Goal: Navigation & Orientation: Find specific page/section

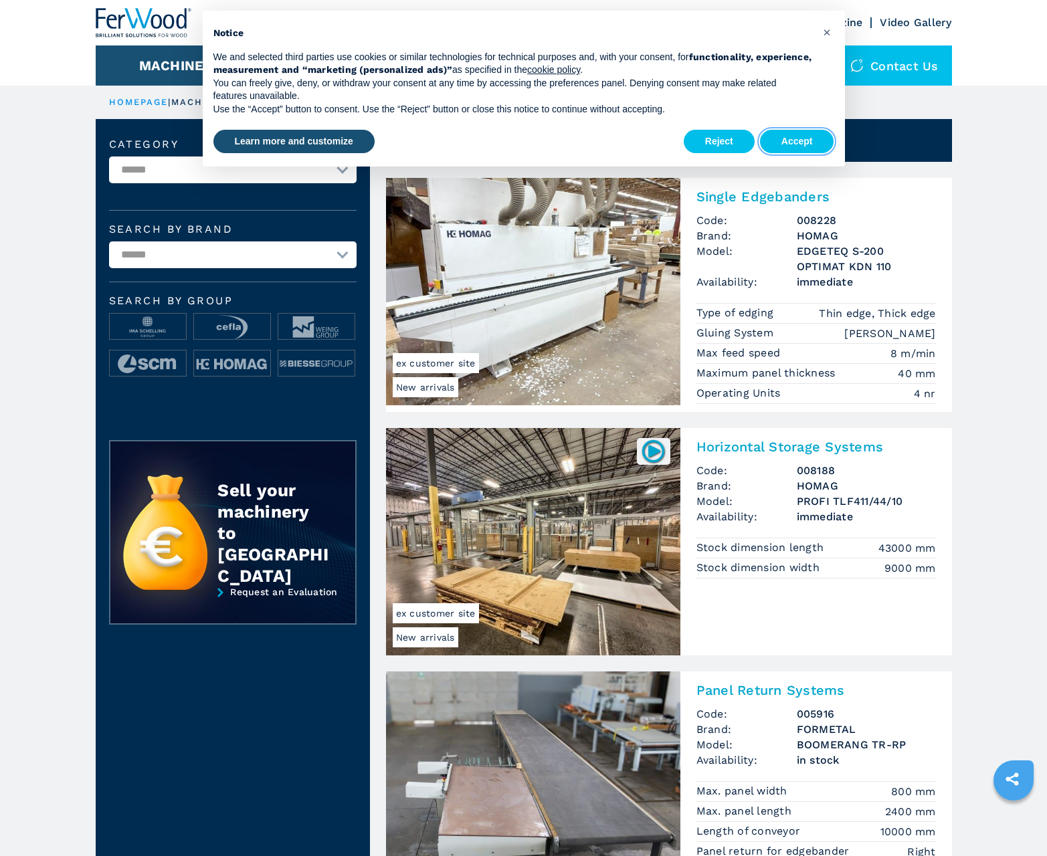
click at [797, 141] on button "Accept" at bounding box center [797, 142] width 74 height 24
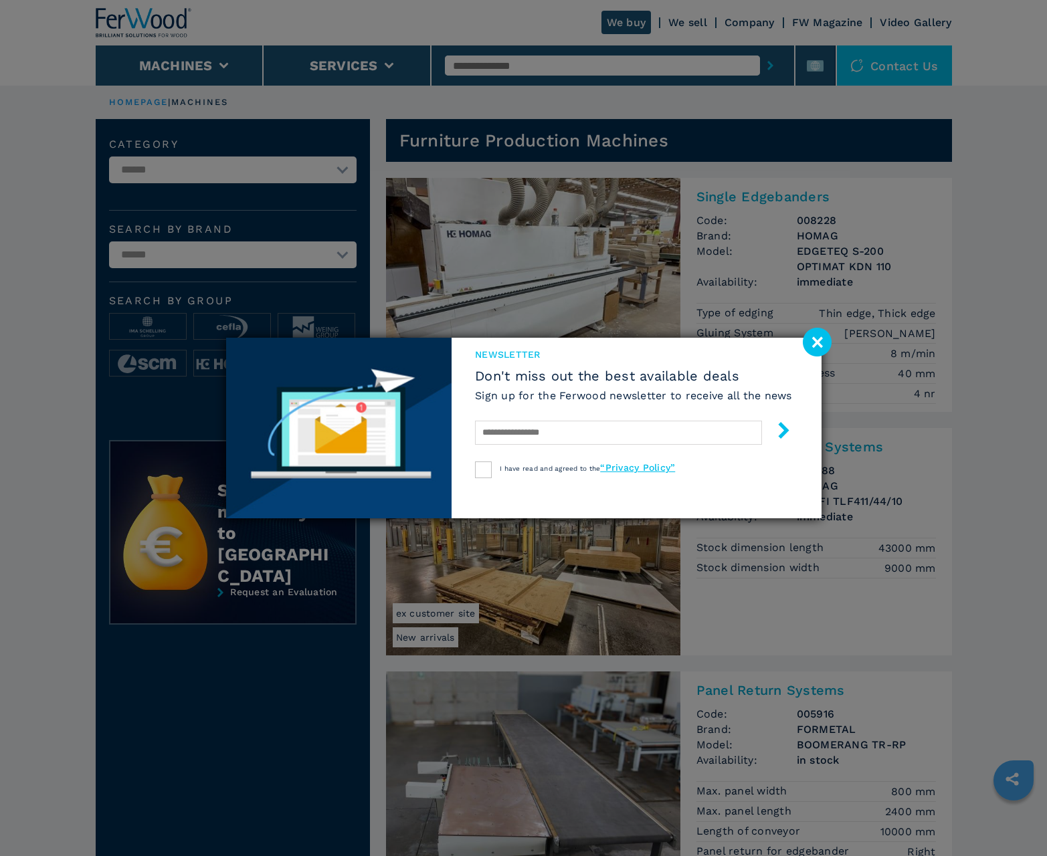
scroll to position [1338, 0]
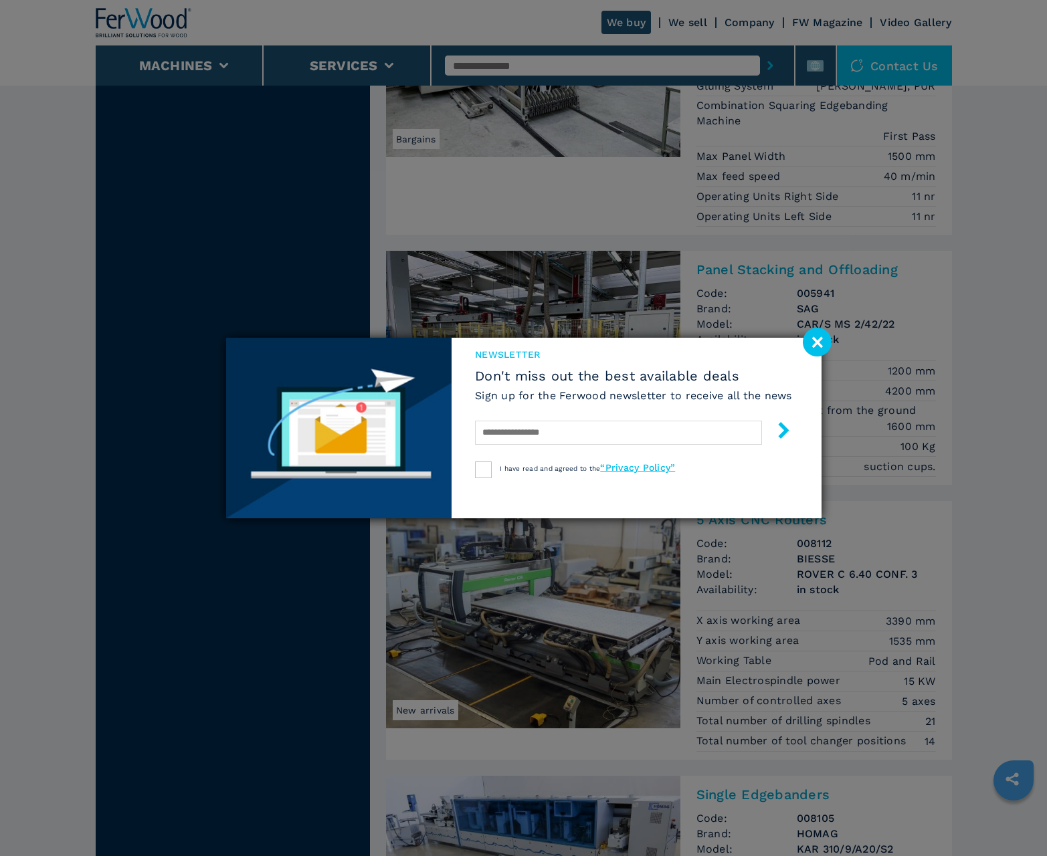
click at [817, 342] on image at bounding box center [817, 342] width 29 height 29
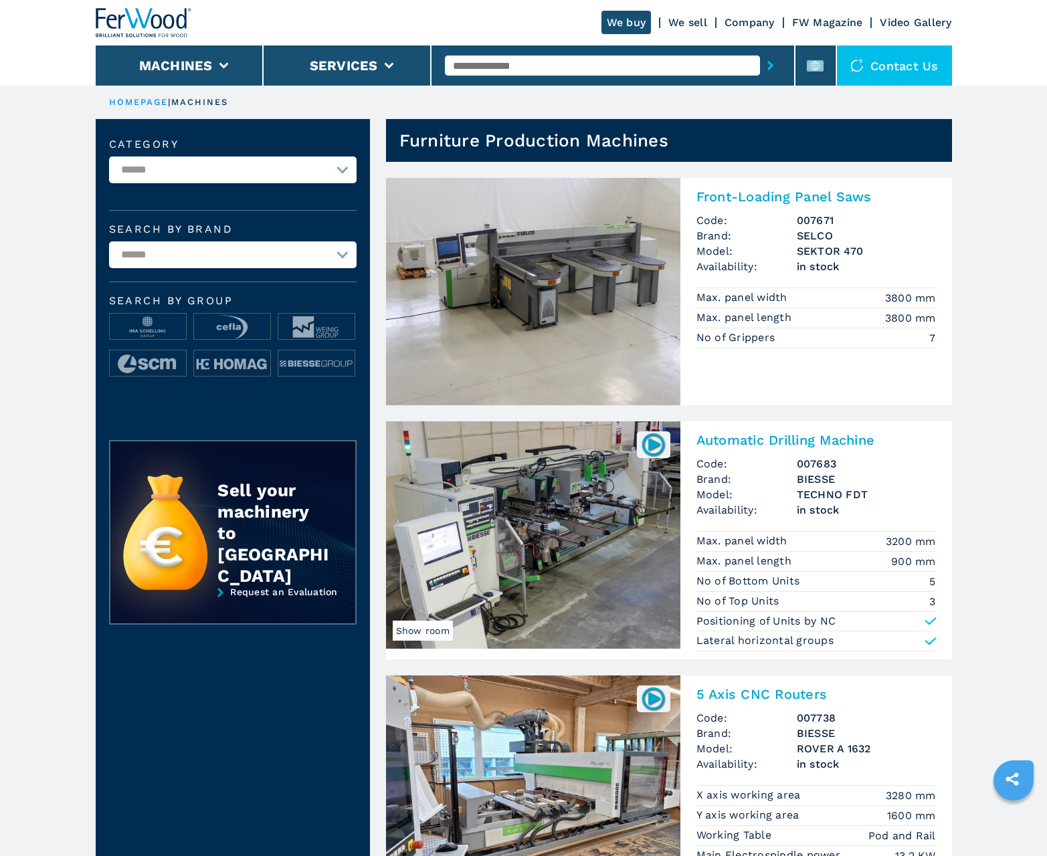
scroll to position [1338, 0]
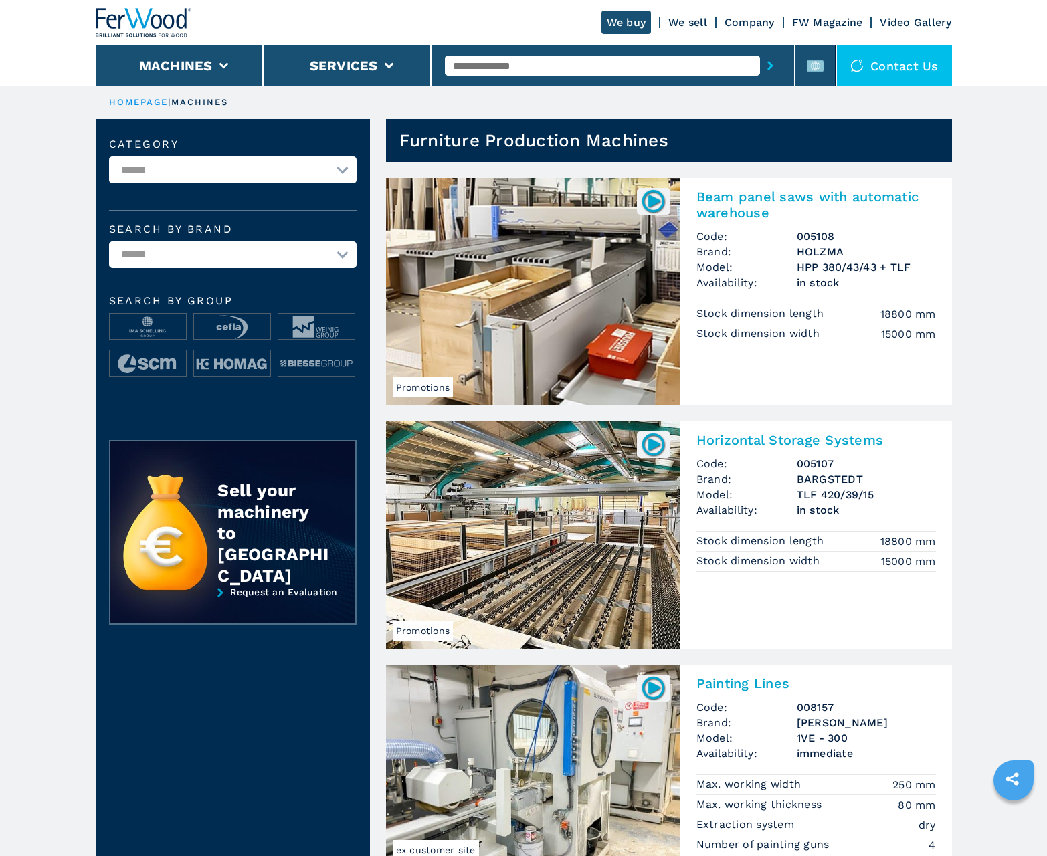
scroll to position [1338, 0]
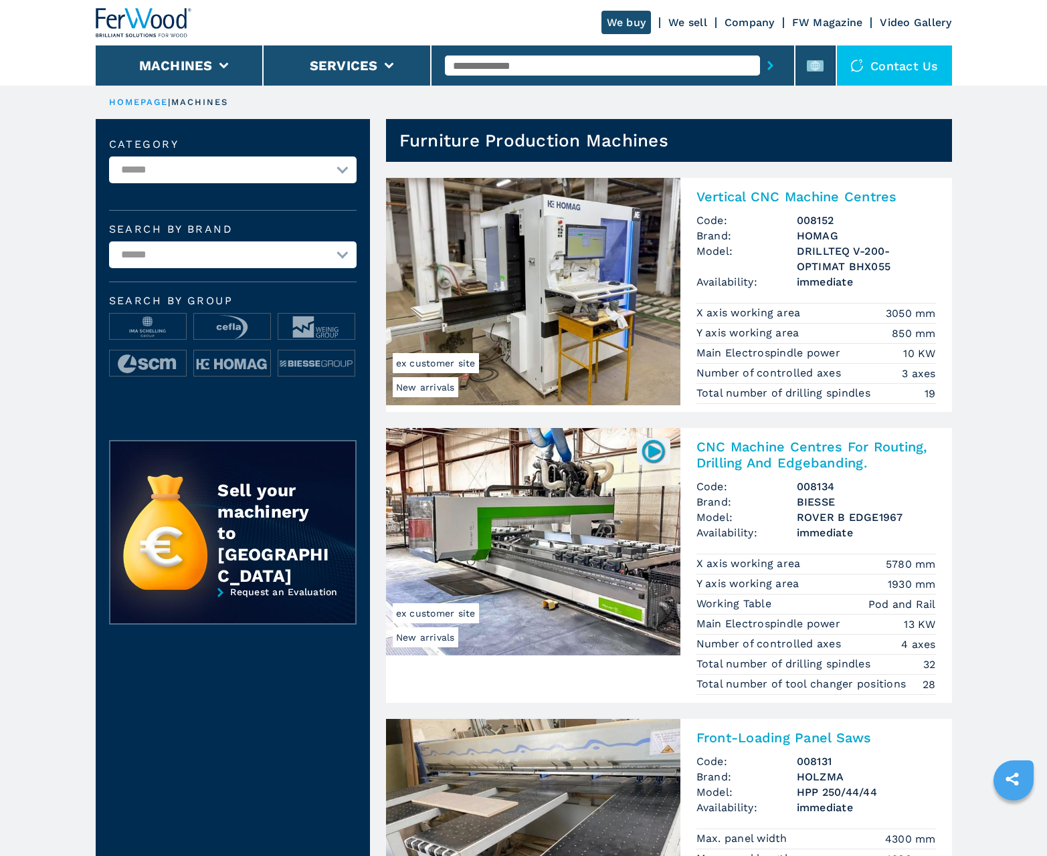
scroll to position [1338, 0]
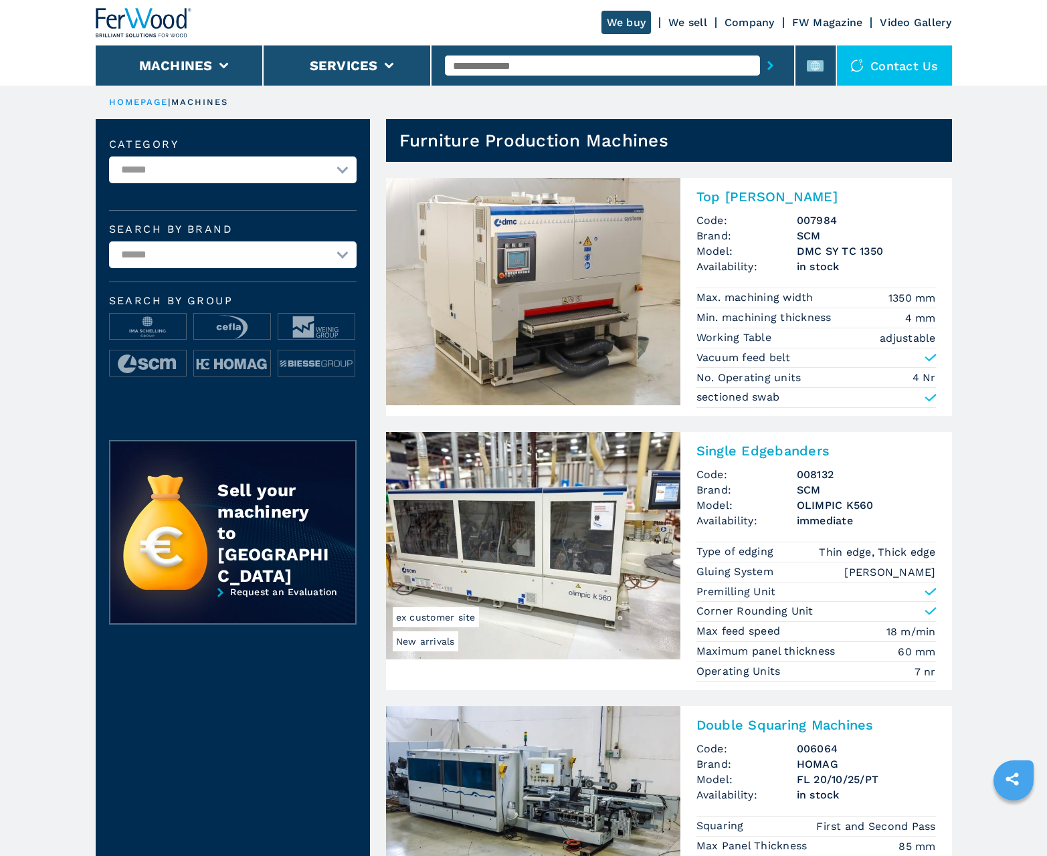
scroll to position [1338, 0]
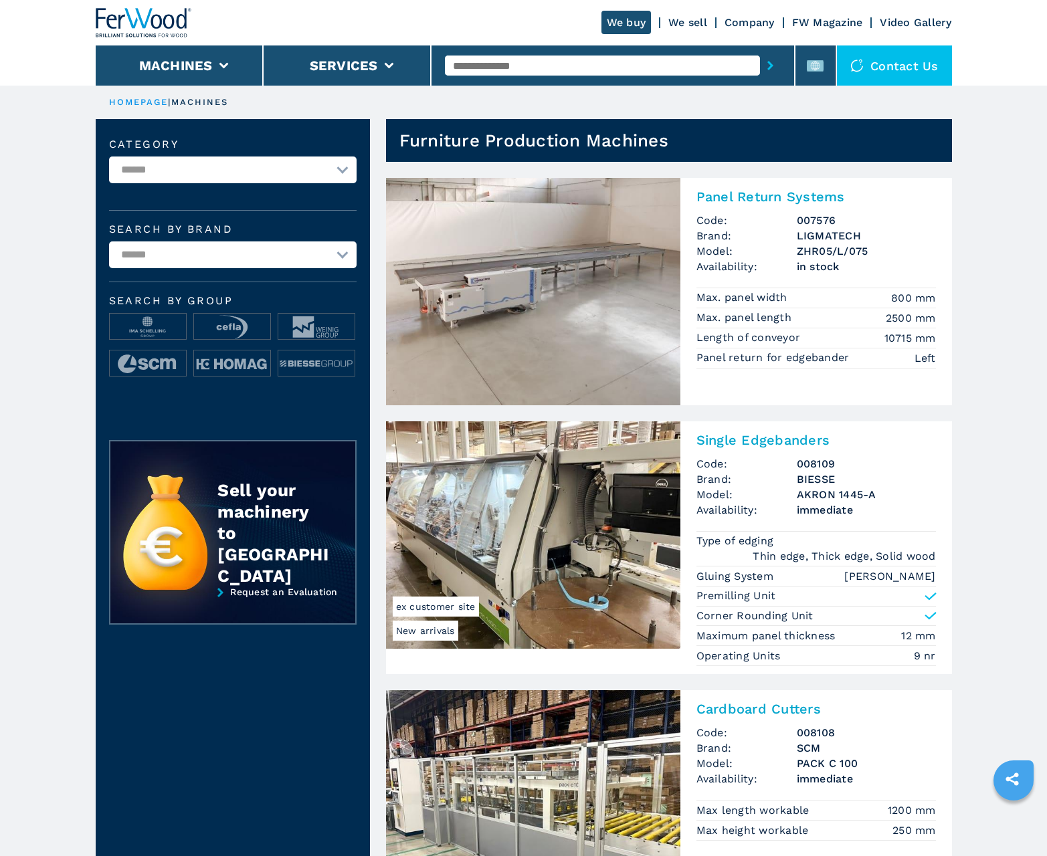
scroll to position [1338, 0]
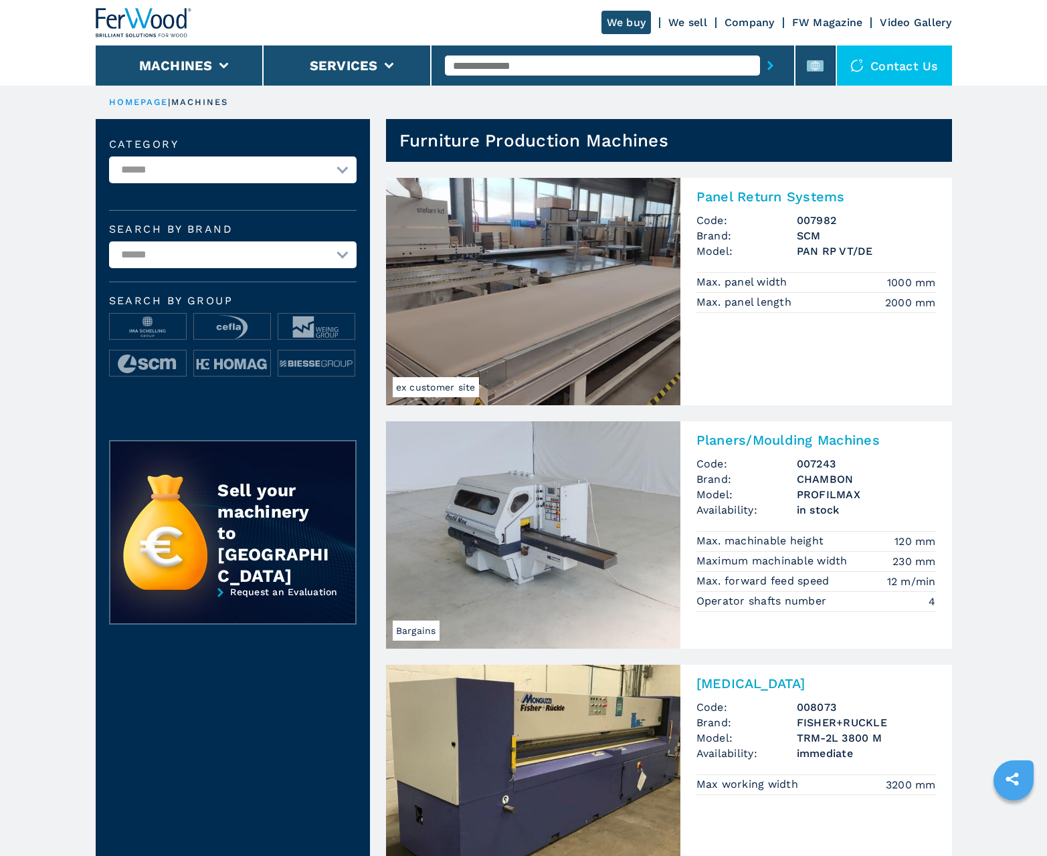
scroll to position [1338, 0]
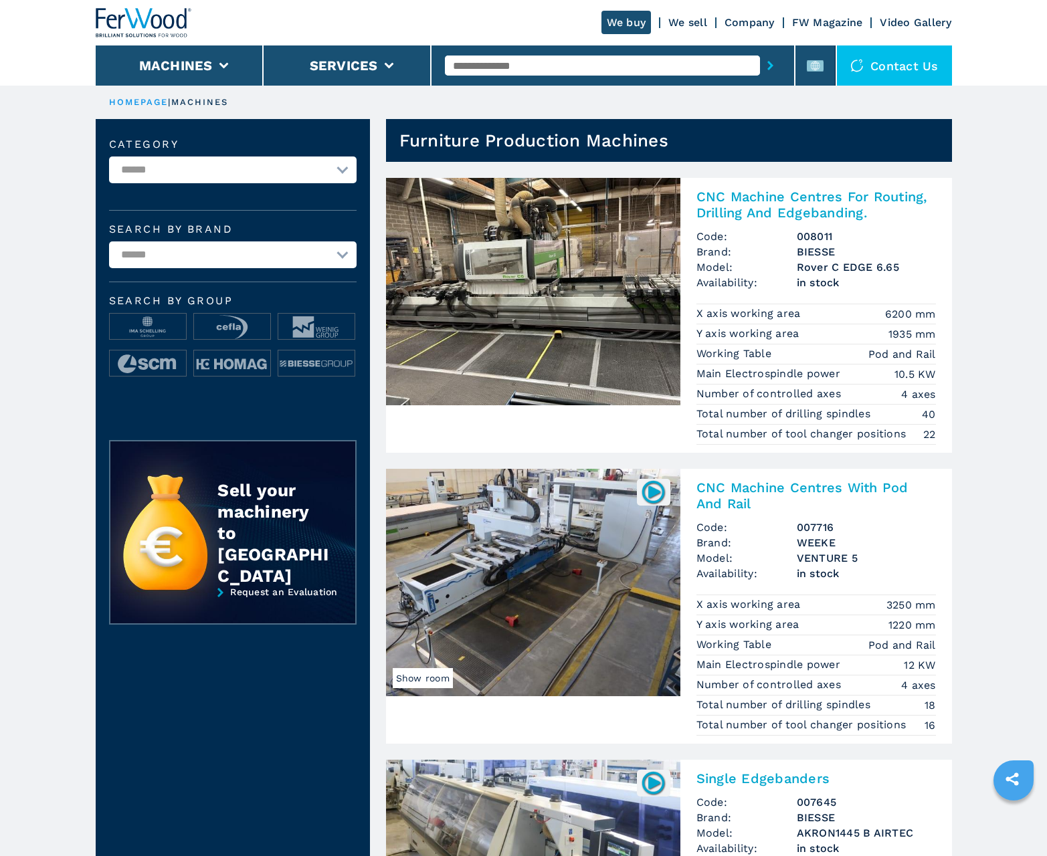
scroll to position [1338, 0]
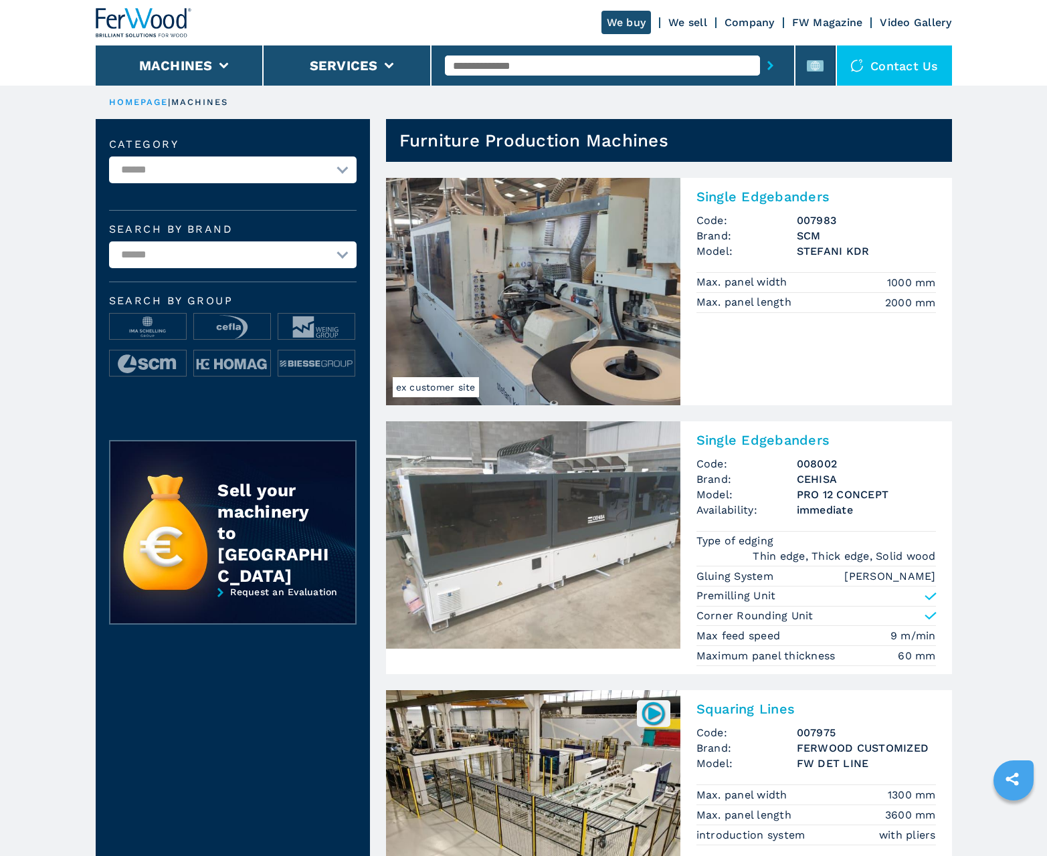
scroll to position [1338, 0]
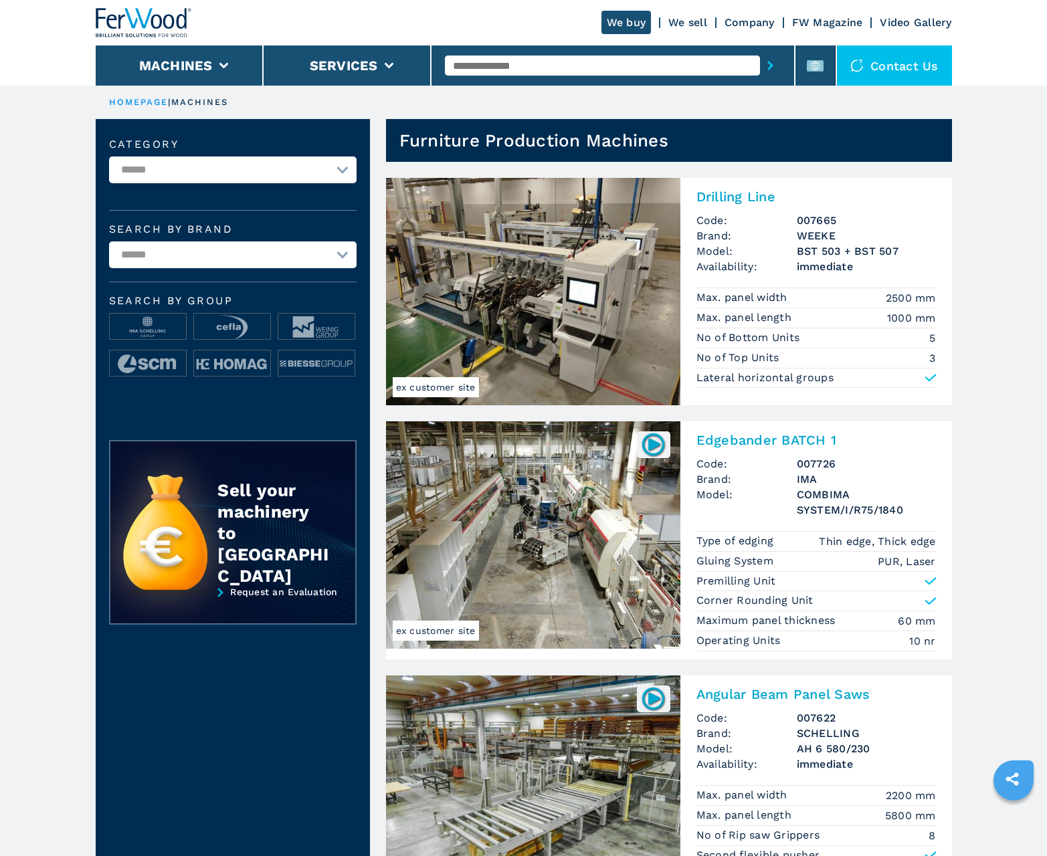
scroll to position [1338, 0]
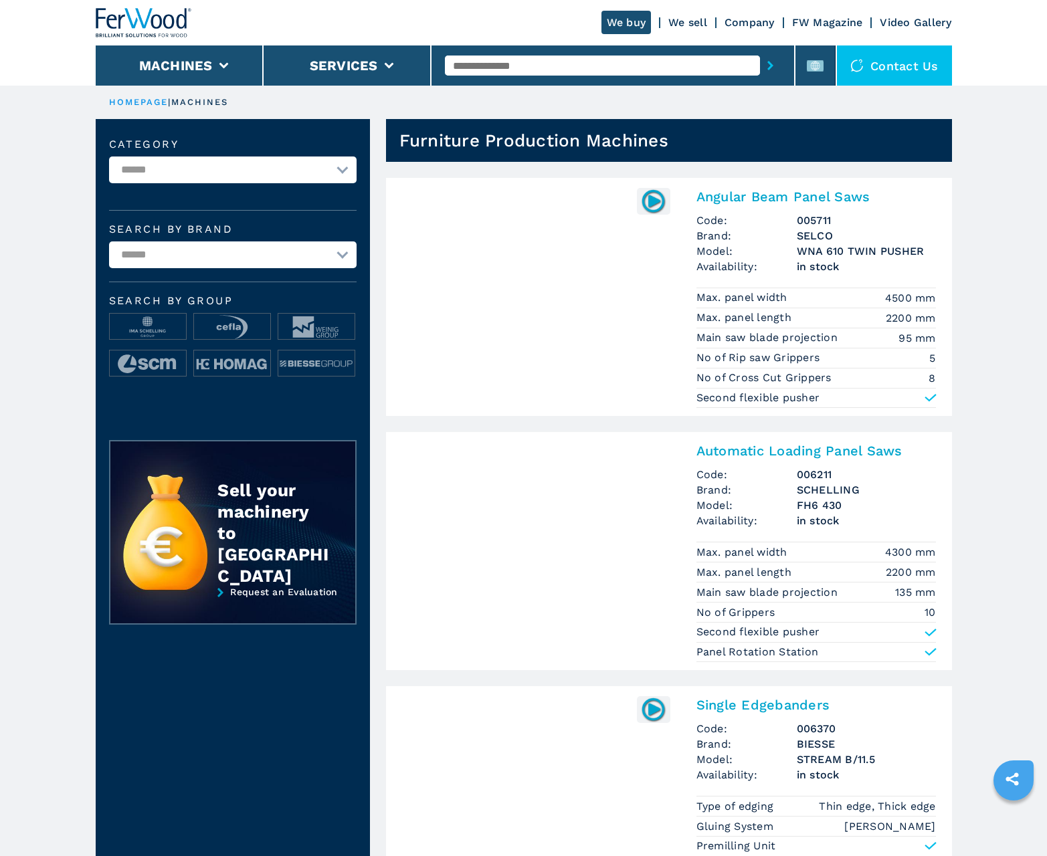
scroll to position [1338, 0]
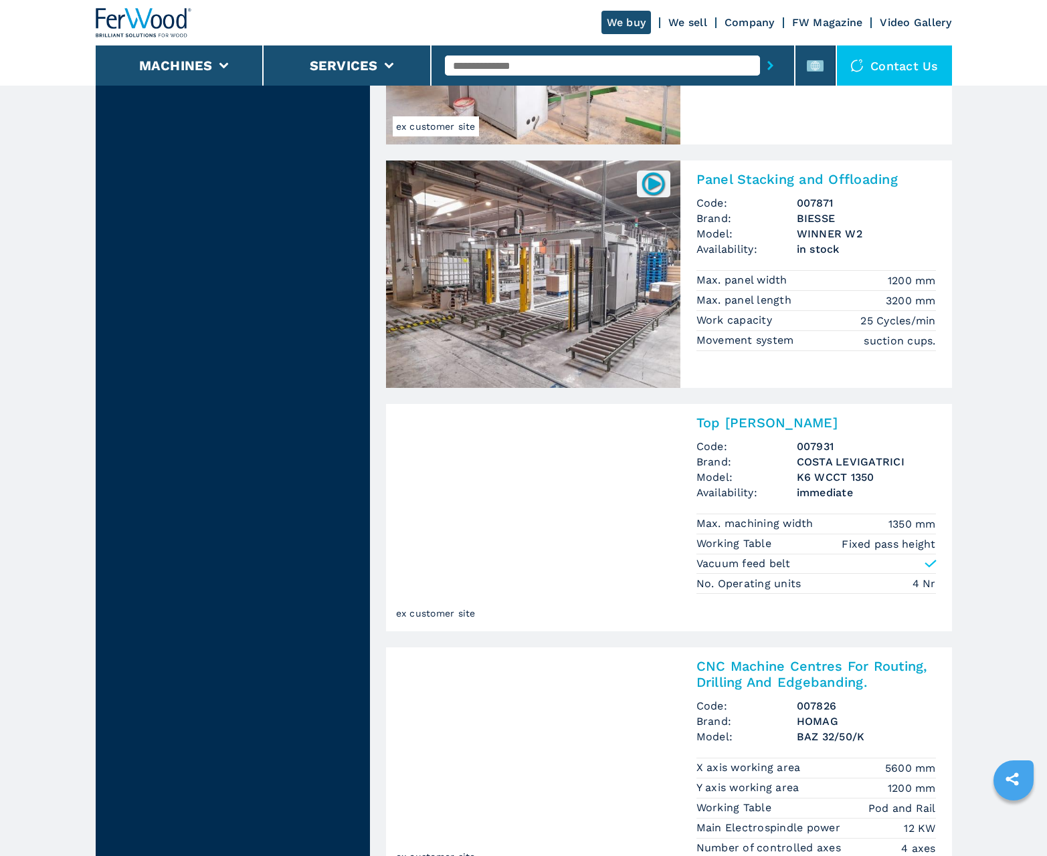
scroll to position [2596, 0]
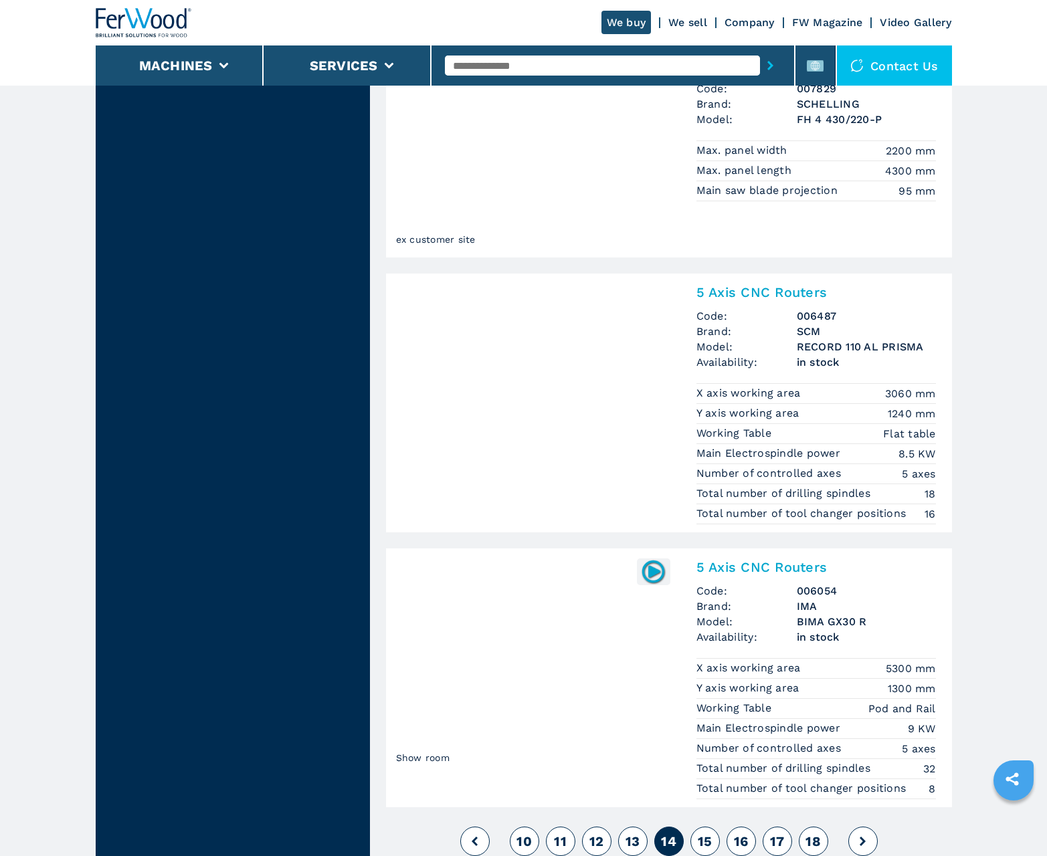
click at [704, 842] on span "15" at bounding box center [705, 841] width 15 height 16
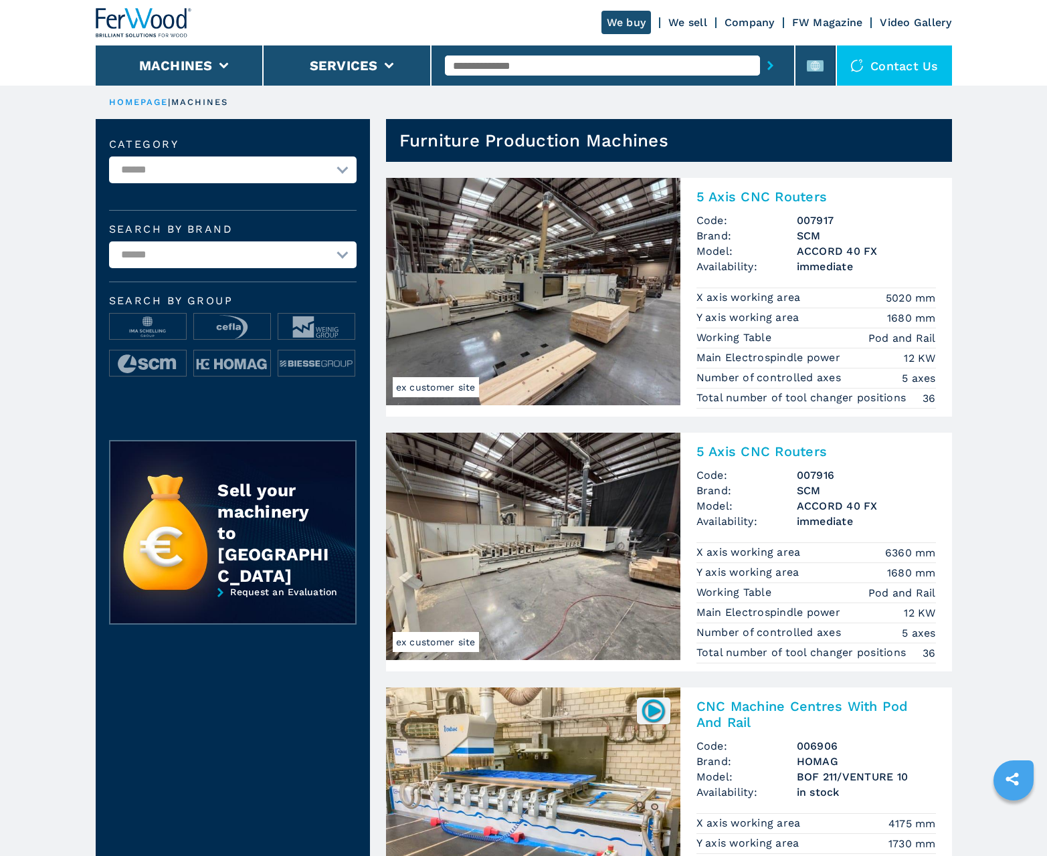
scroll to position [1338, 0]
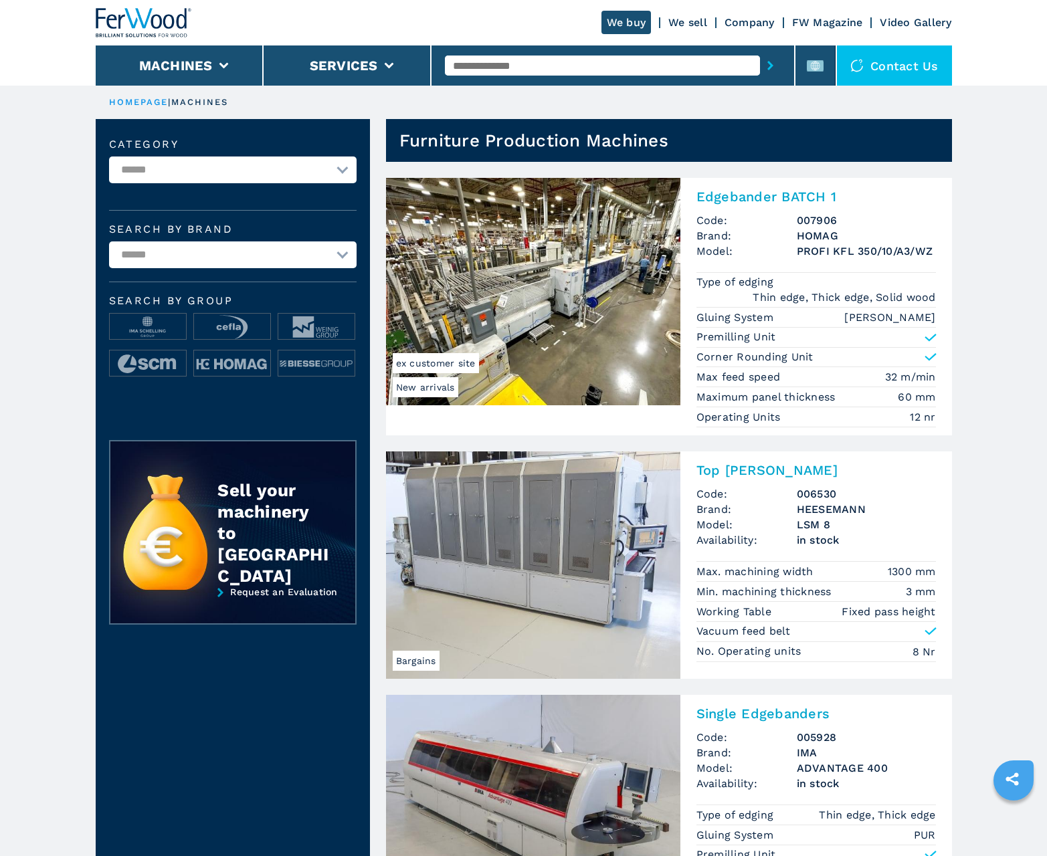
scroll to position [1338, 0]
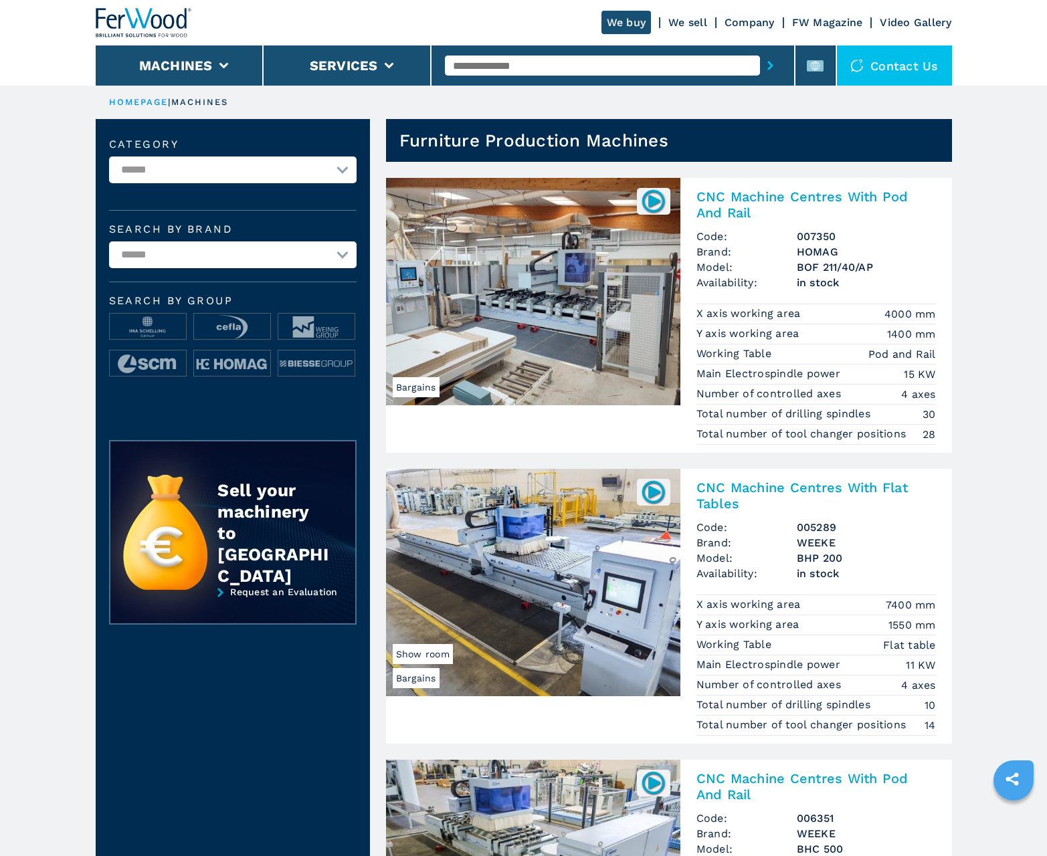
scroll to position [1338, 0]
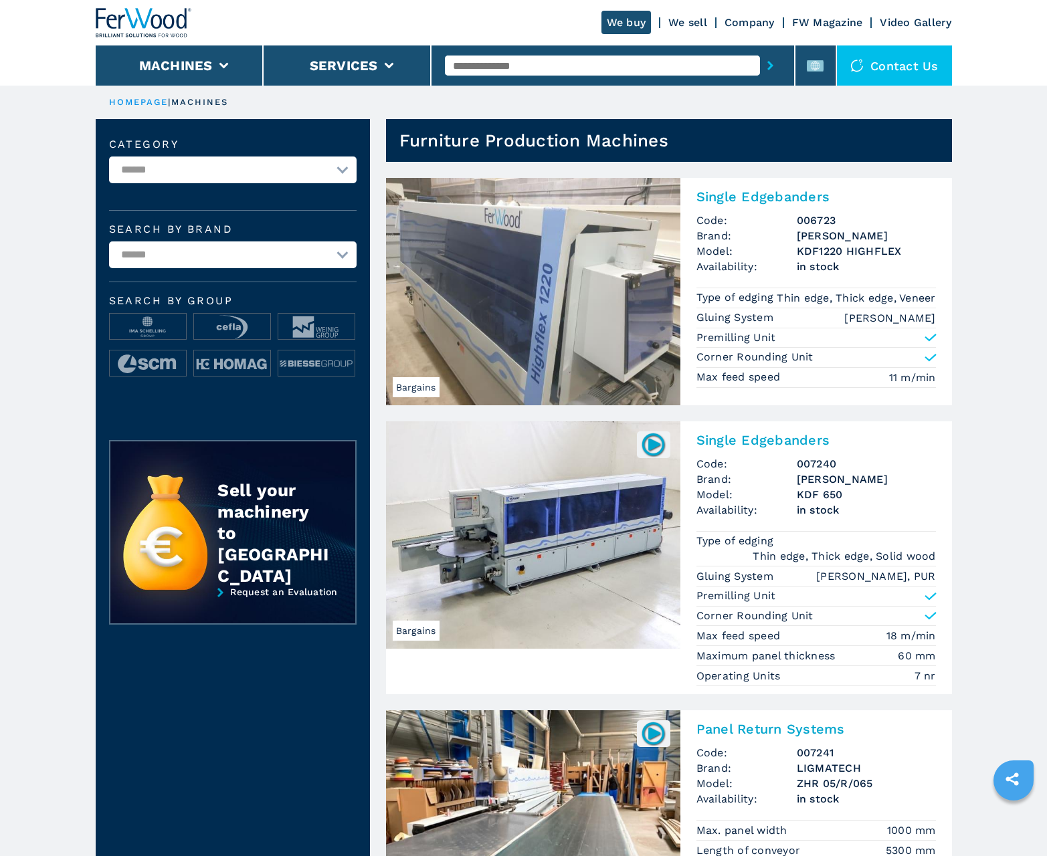
scroll to position [1338, 0]
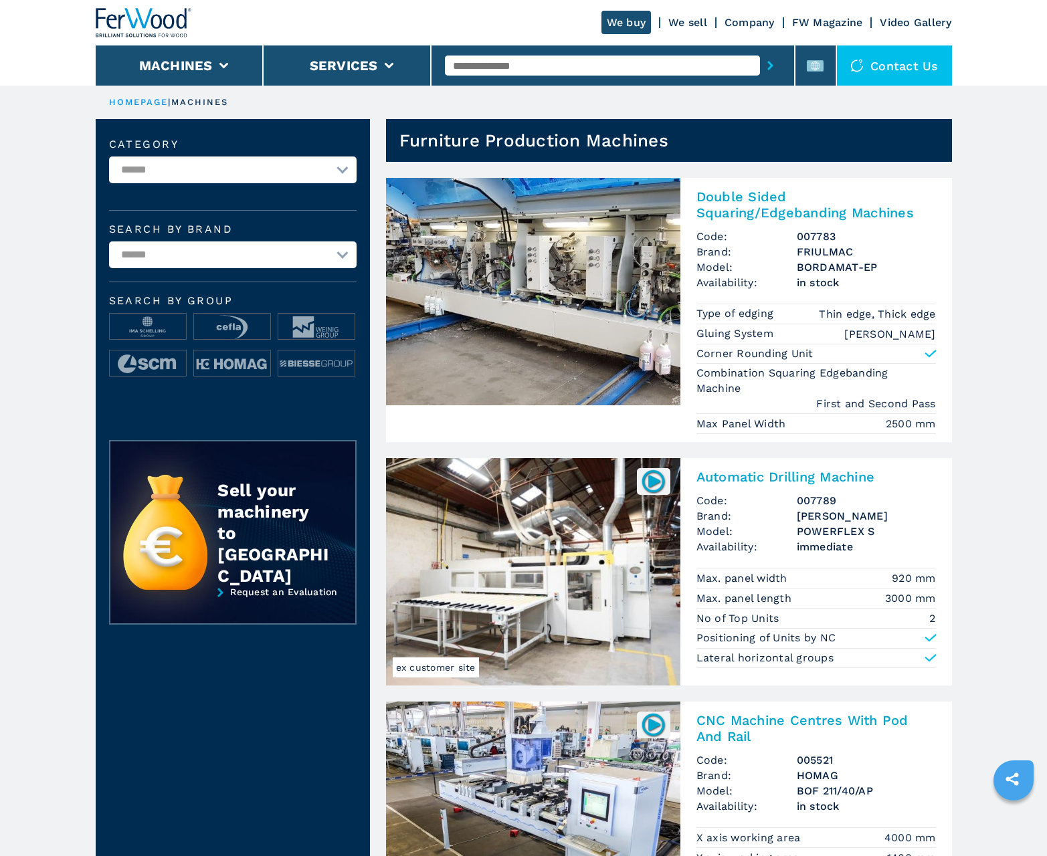
scroll to position [1338, 0]
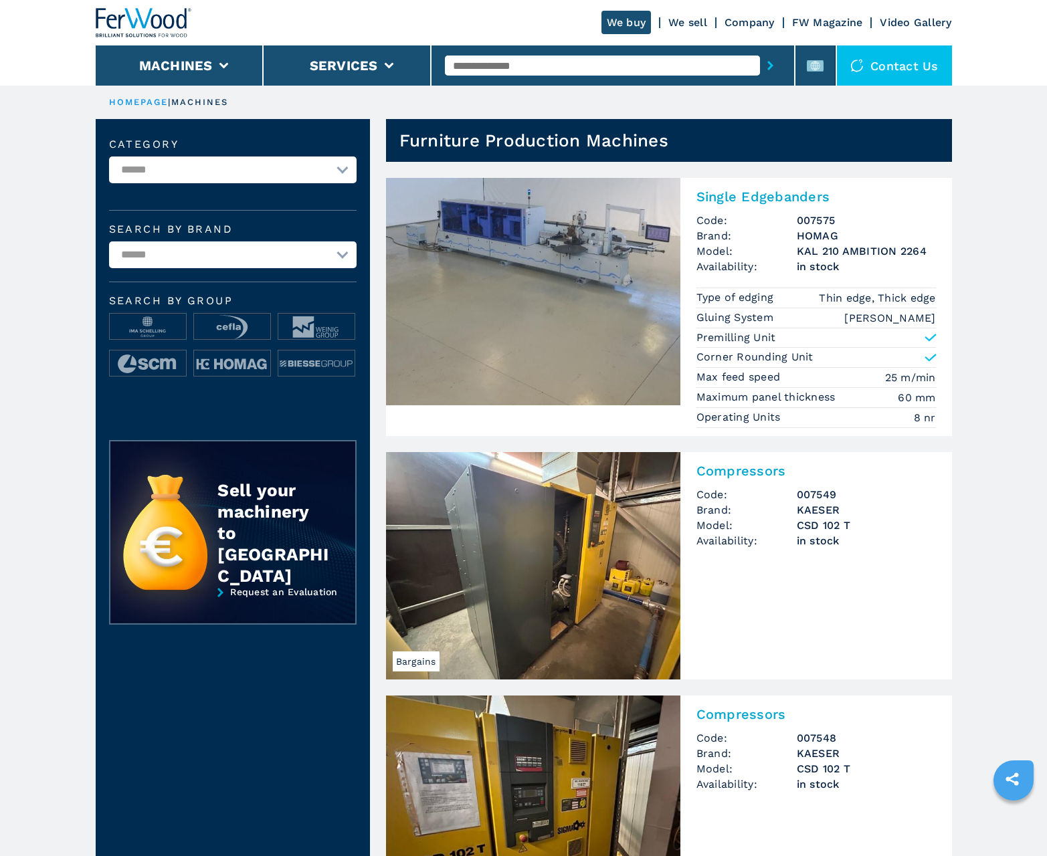
scroll to position [1338, 0]
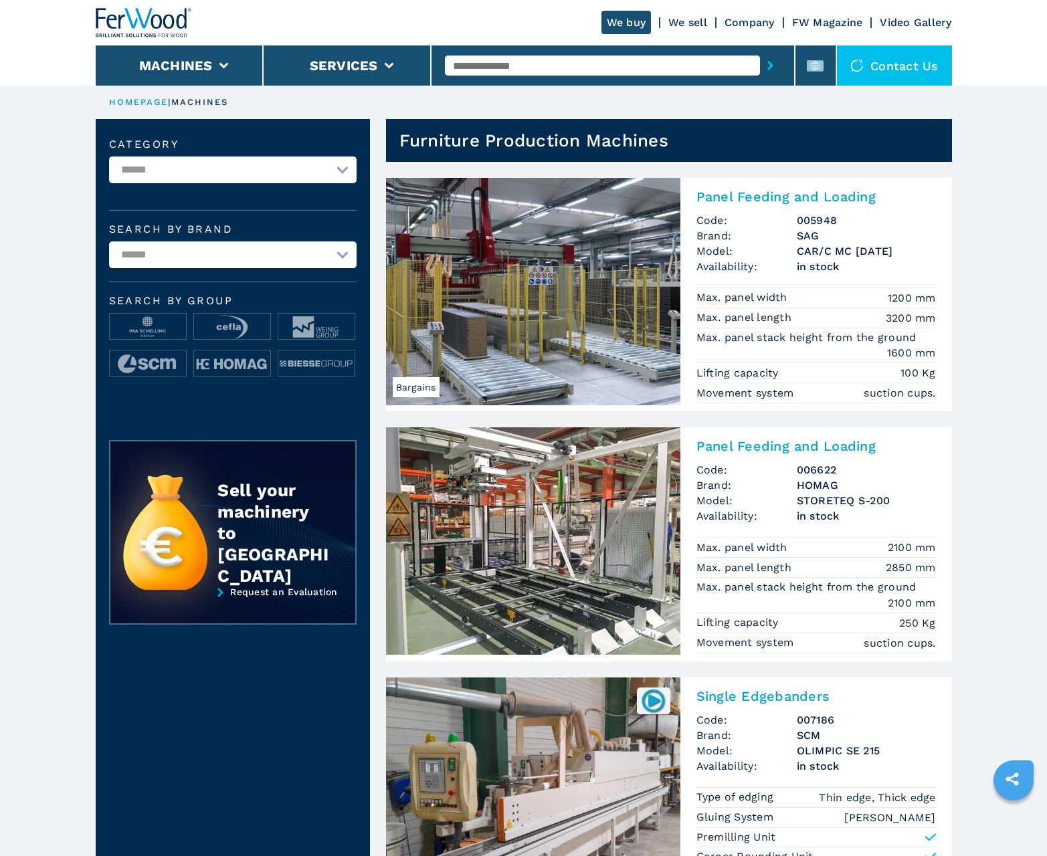
scroll to position [1338, 0]
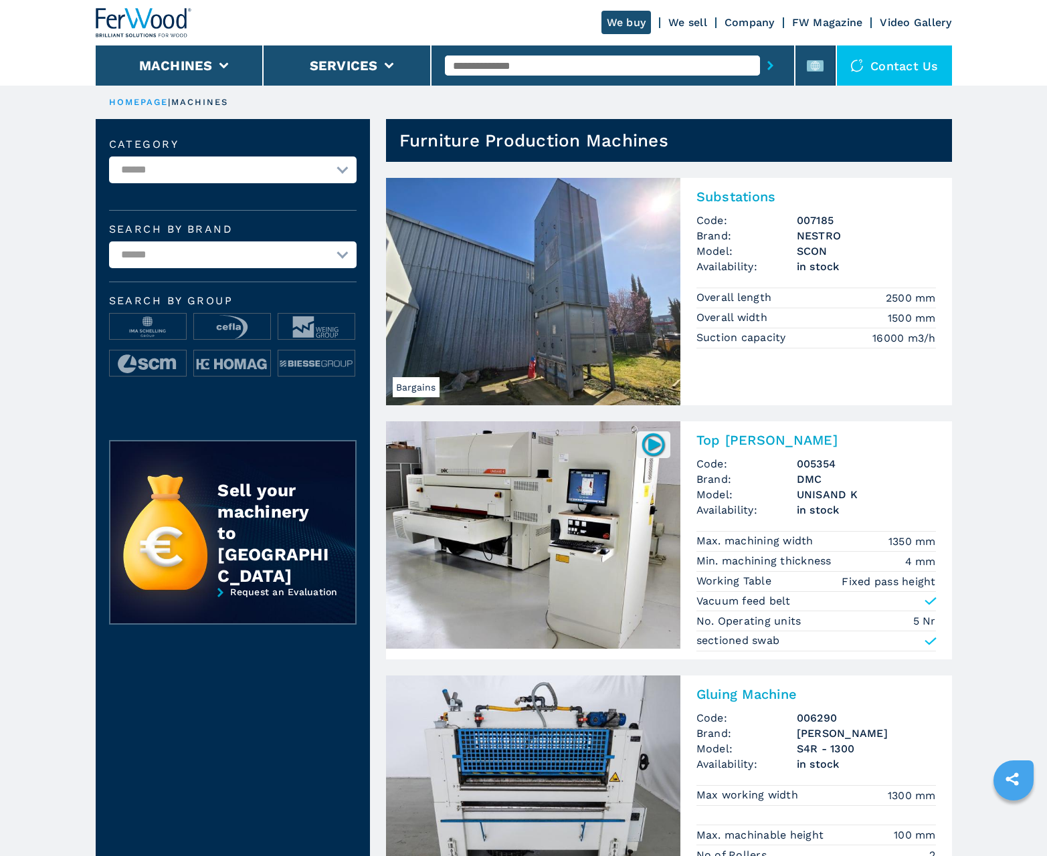
scroll to position [1338, 0]
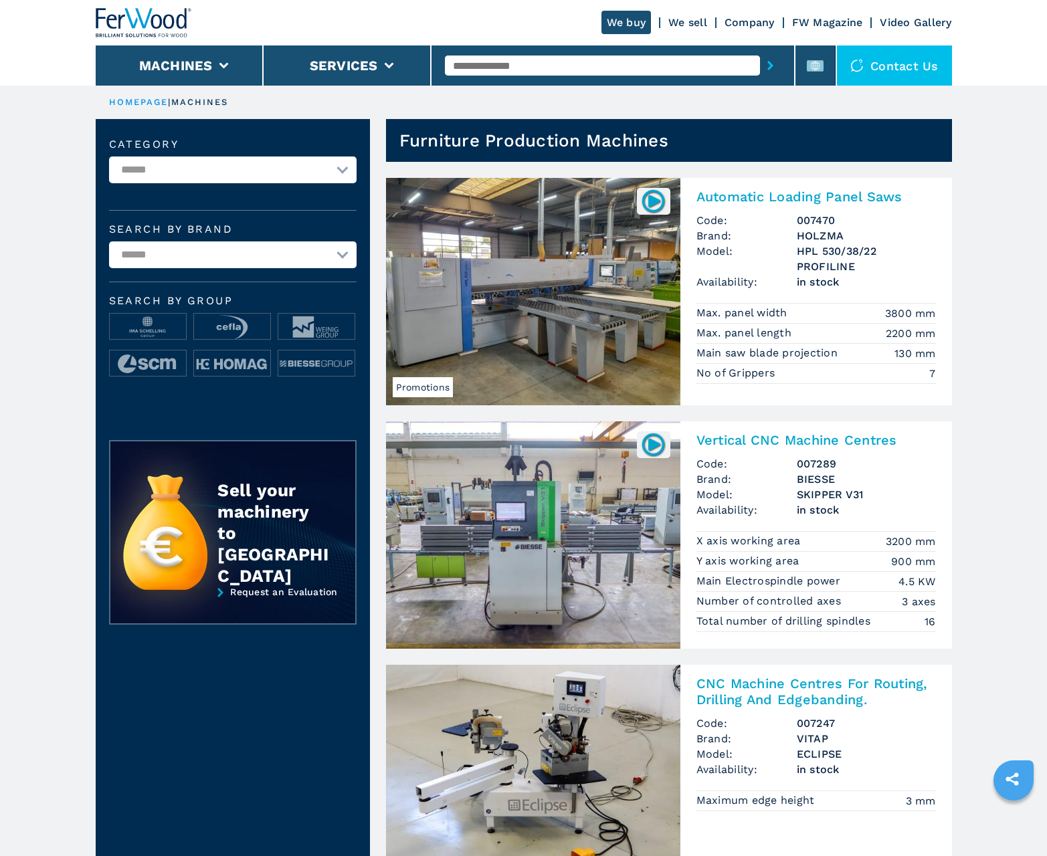
scroll to position [1338, 0]
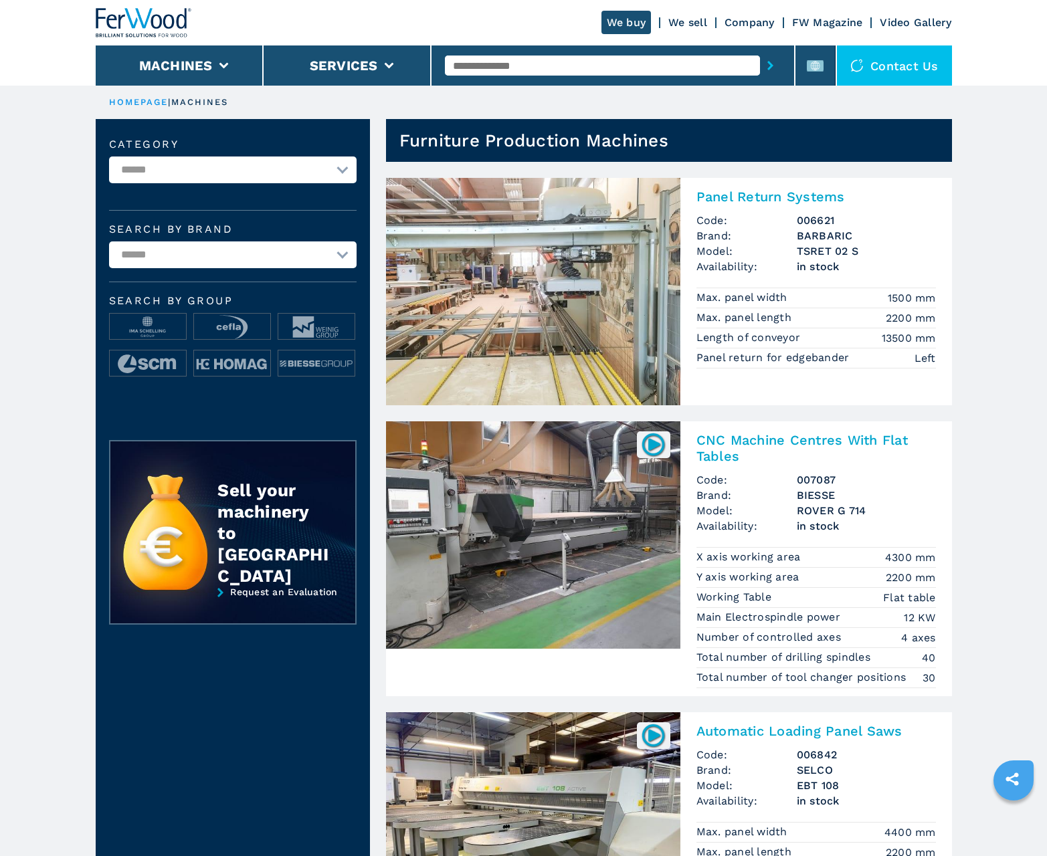
scroll to position [1338, 0]
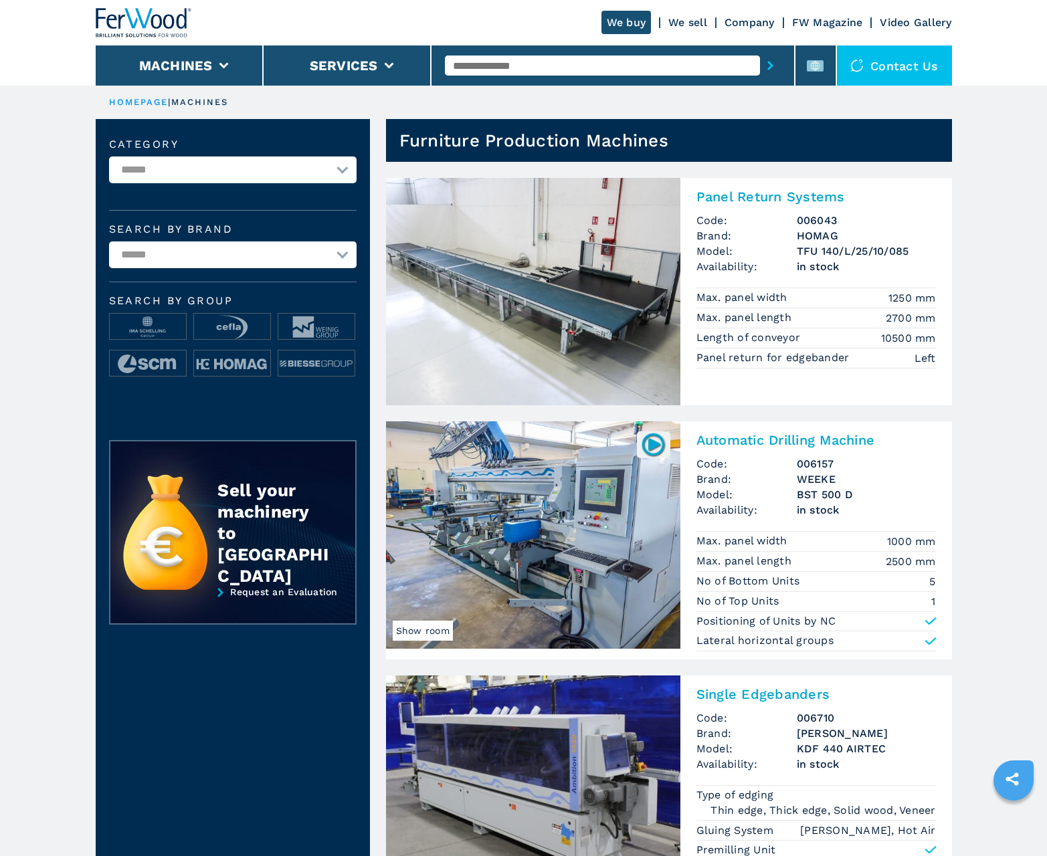
scroll to position [1338, 0]
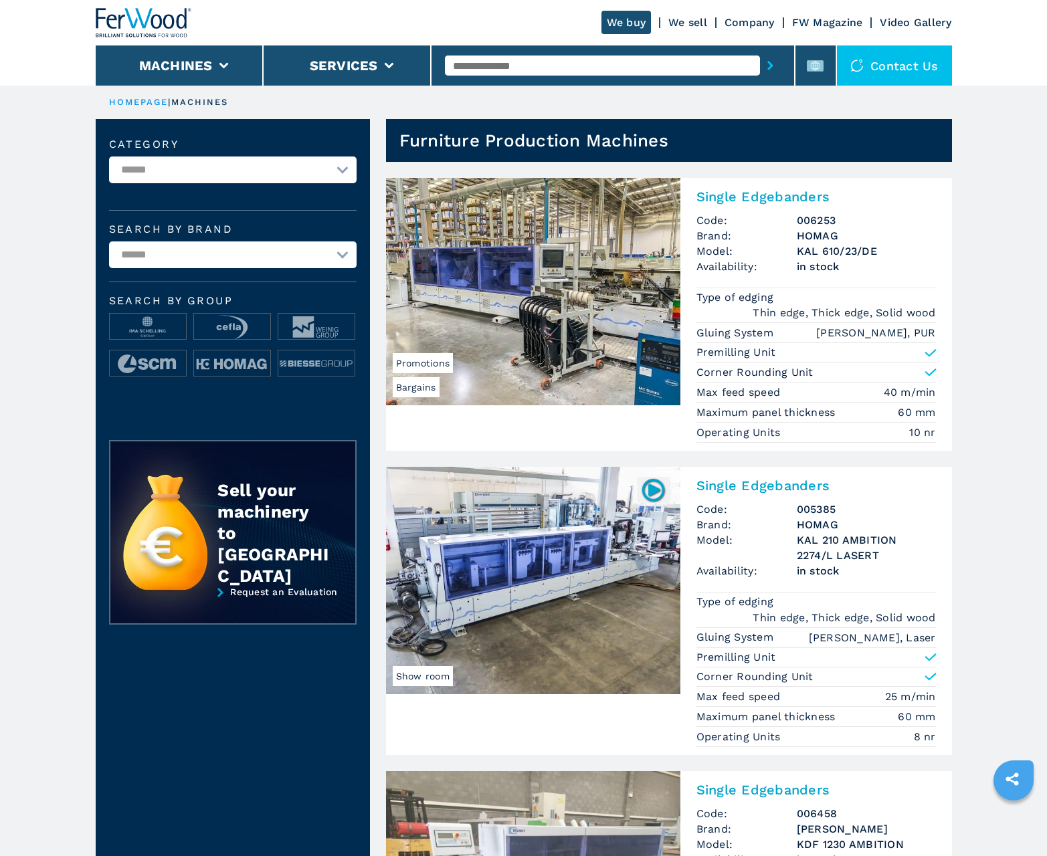
scroll to position [1338, 0]
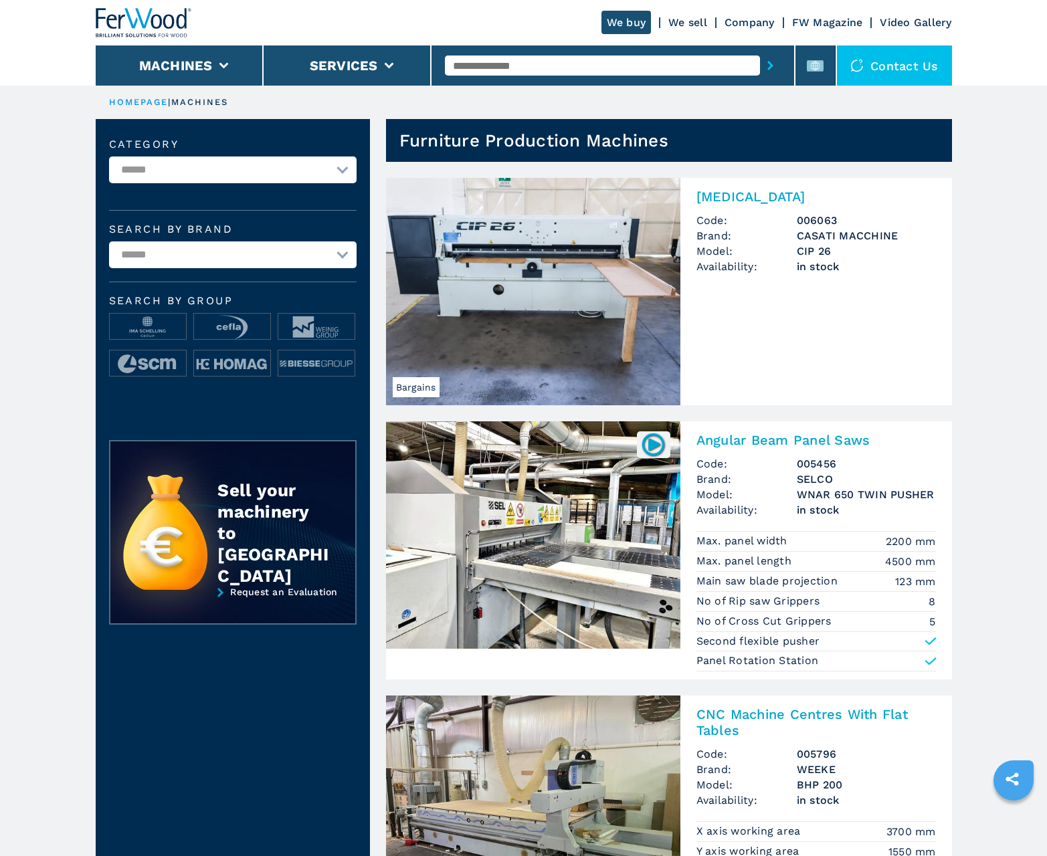
scroll to position [986, 0]
